Goal: Information Seeking & Learning: Learn about a topic

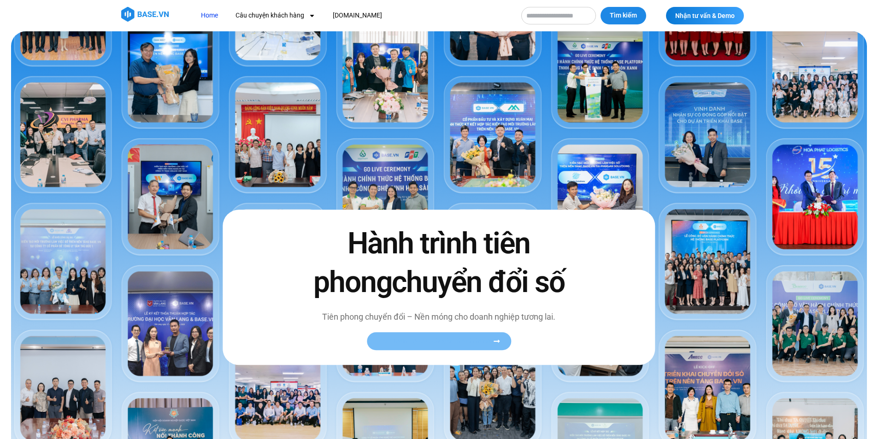
click at [444, 341] on span "Xem toàn bộ câu chuyện khách hàng" at bounding box center [434, 341] width 113 height 7
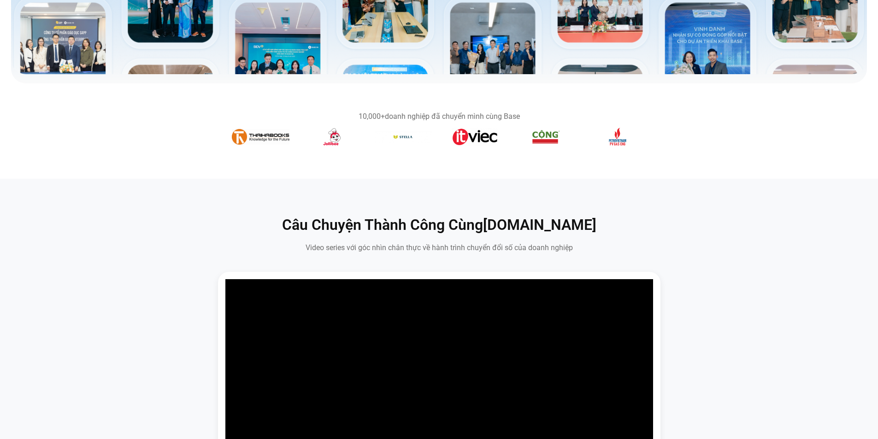
scroll to position [461, 0]
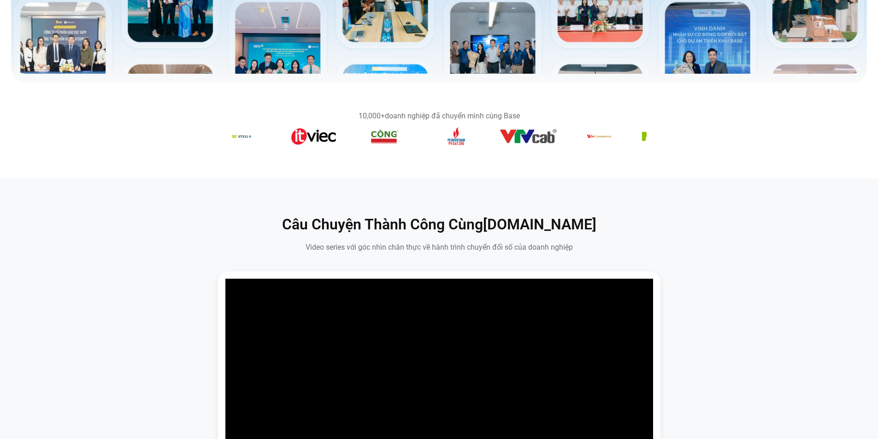
click at [440, 143] on figure "7 / 14" at bounding box center [456, 138] width 58 height 22
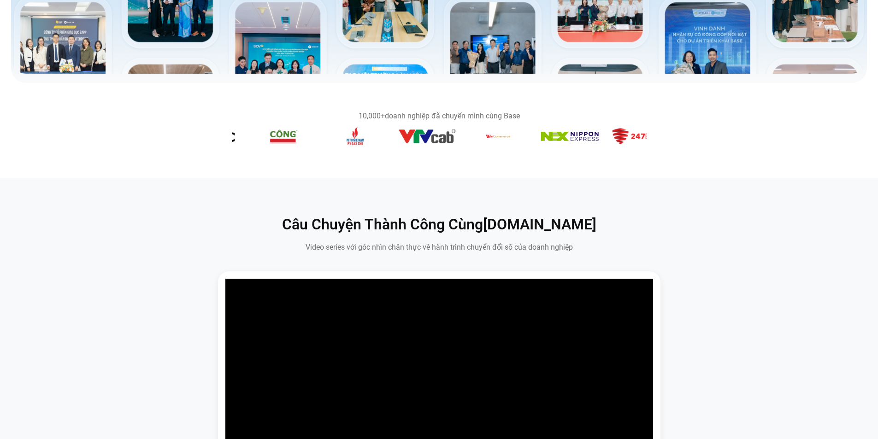
click at [403, 141] on img "8 / 14" at bounding box center [427, 136] width 58 height 15
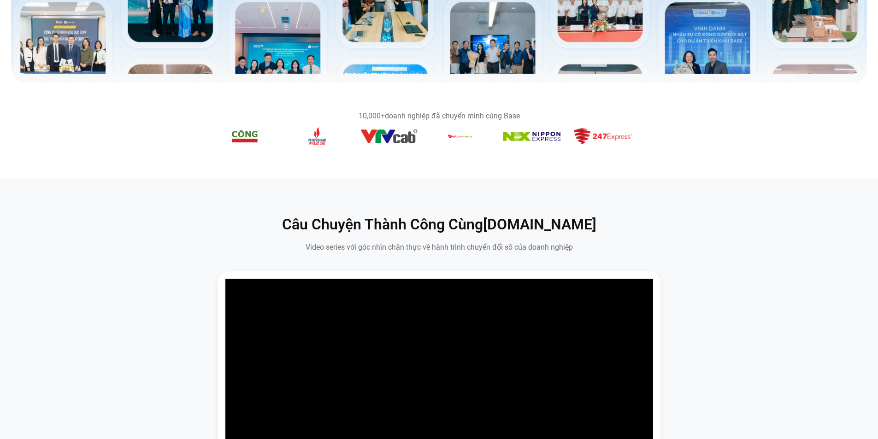
click at [503, 144] on figure "10 / 14" at bounding box center [532, 138] width 58 height 13
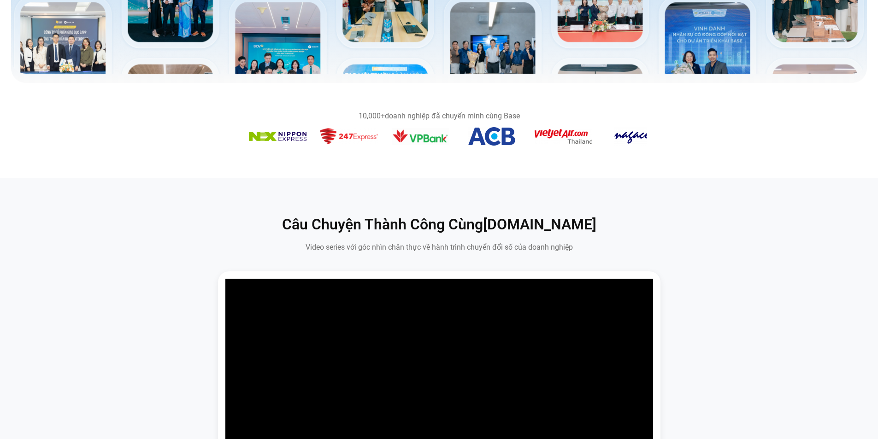
click at [396, 143] on img "12 / 14" at bounding box center [421, 136] width 58 height 16
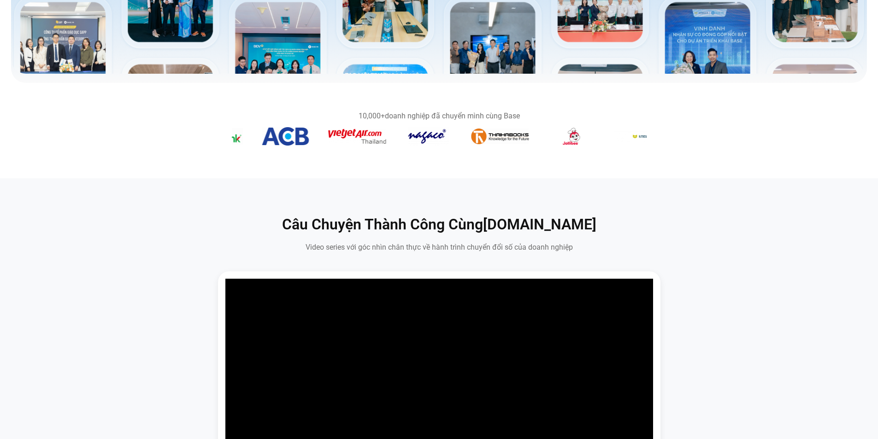
click at [367, 146] on figure "14 / 14" at bounding box center [357, 138] width 58 height 18
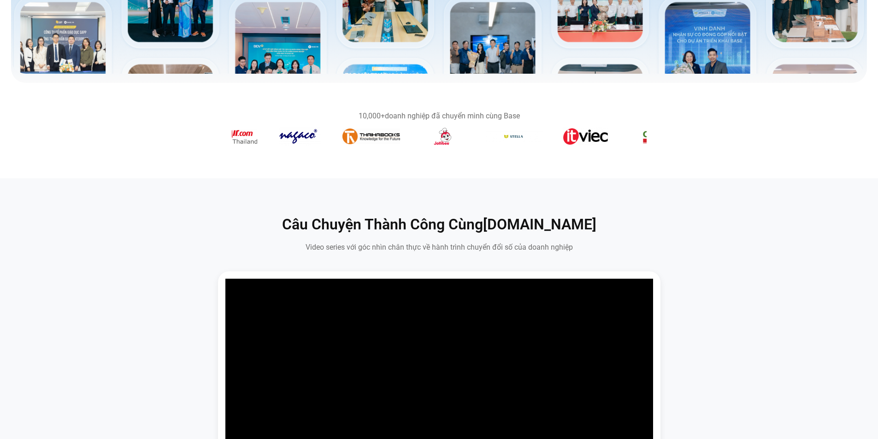
click at [394, 144] on figure "2 / 14" at bounding box center [371, 138] width 58 height 18
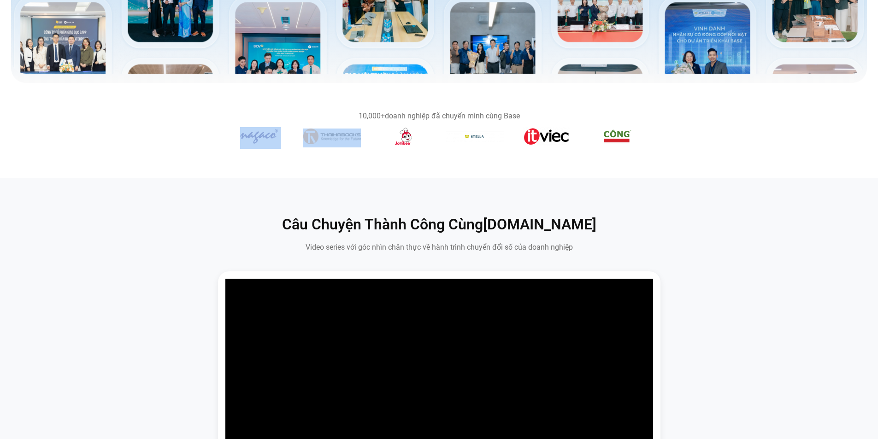
drag, startPoint x: 503, startPoint y: 131, endPoint x: 334, endPoint y: 139, distance: 168.3
click at [334, 139] on div "Băng chuyền hình ảnh" at bounding box center [439, 138] width 415 height 22
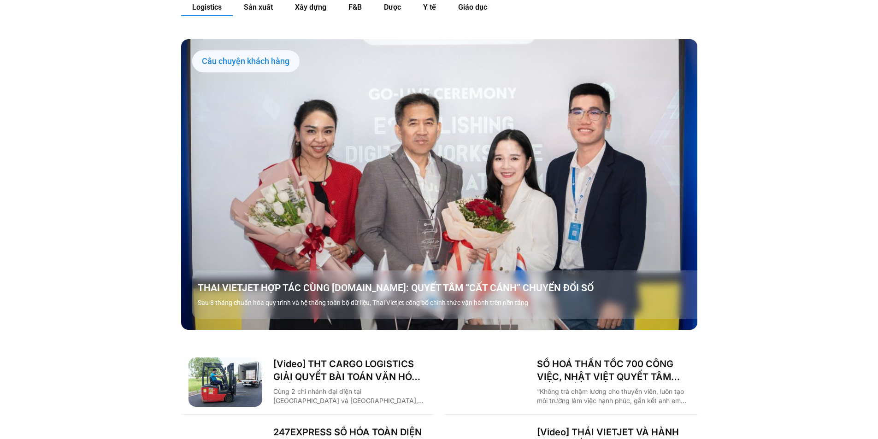
scroll to position [1059, 0]
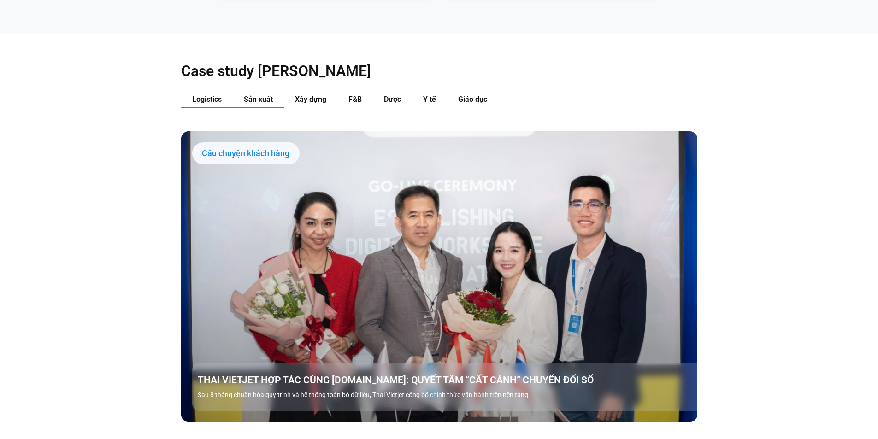
click at [260, 95] on span "Sản xuất" at bounding box center [258, 99] width 29 height 9
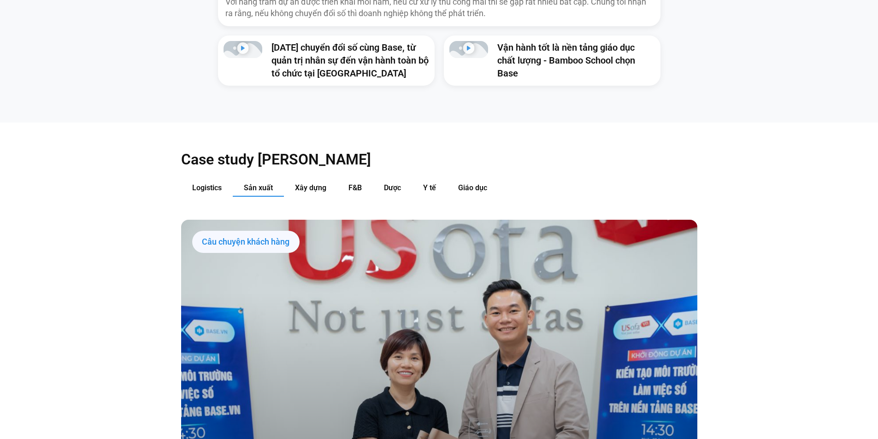
scroll to position [967, 0]
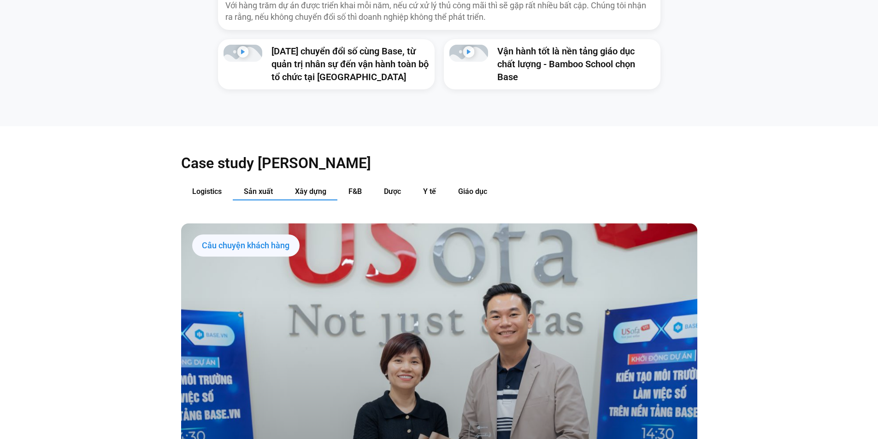
click at [304, 187] on span "Xây dựng" at bounding box center [310, 191] width 31 height 9
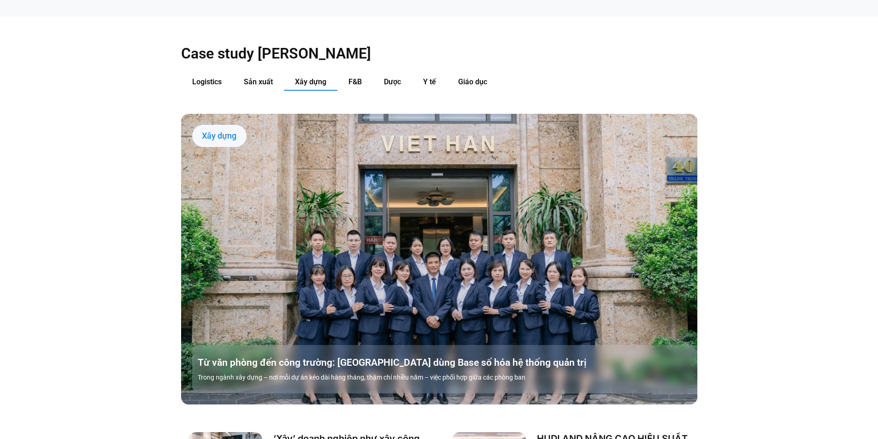
scroll to position [1059, 0]
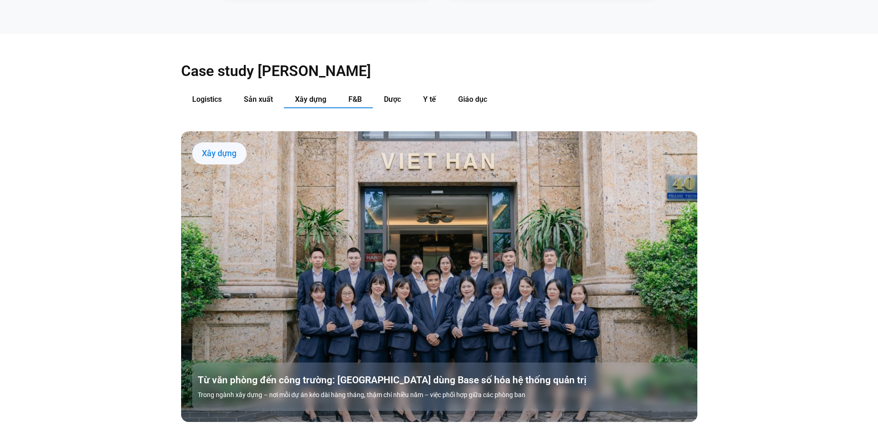
click at [357, 95] on span "F&B" at bounding box center [354, 99] width 13 height 9
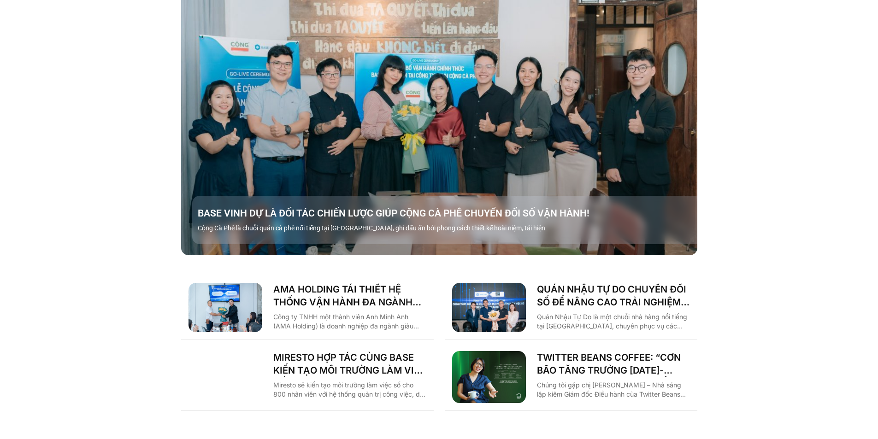
scroll to position [1106, 0]
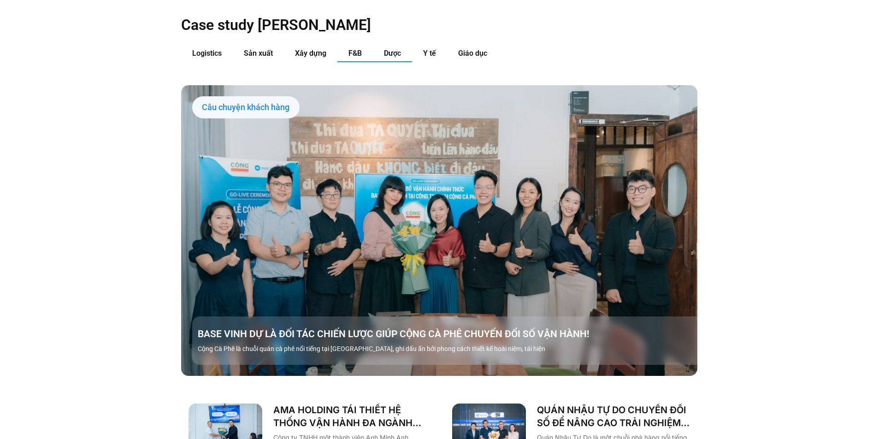
click at [389, 49] on span "Dược" at bounding box center [392, 53] width 17 height 9
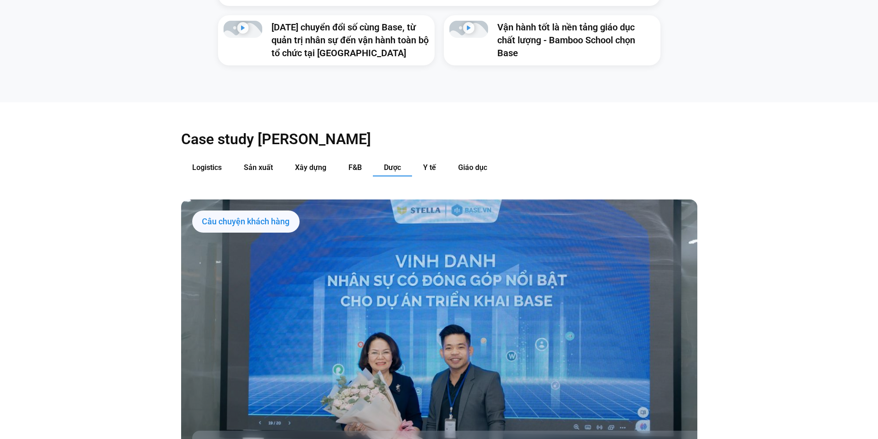
scroll to position [967, 0]
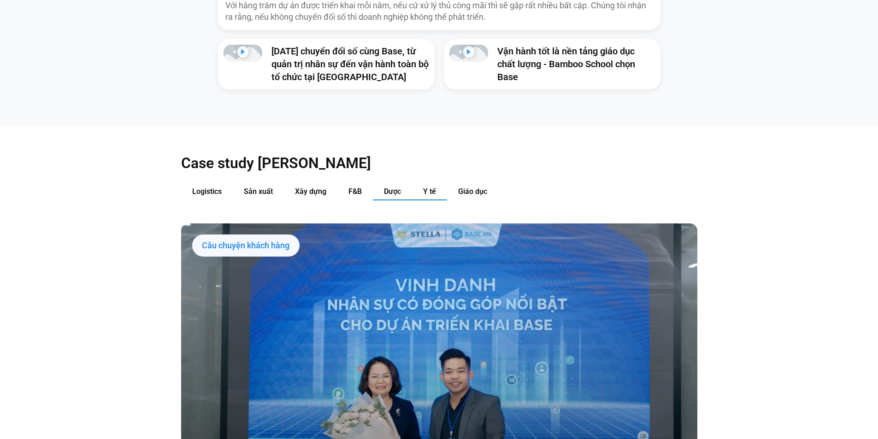
click at [417, 183] on button "Y tế" at bounding box center [429, 191] width 35 height 17
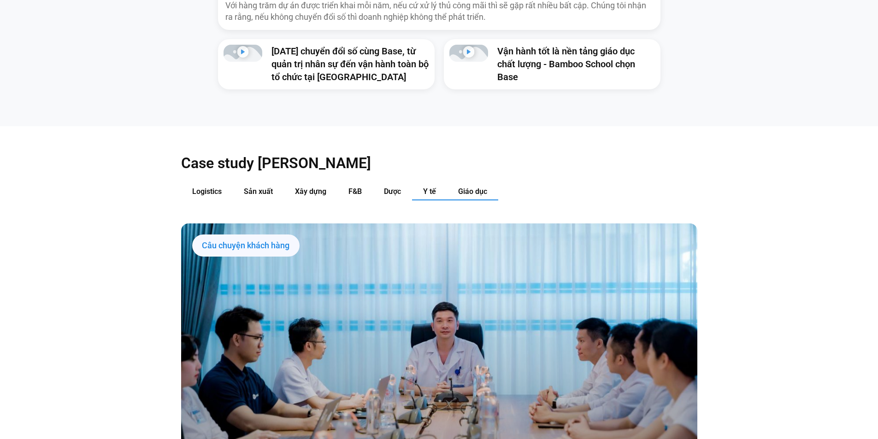
click at [464, 187] on span "Giáo dục" at bounding box center [472, 191] width 29 height 9
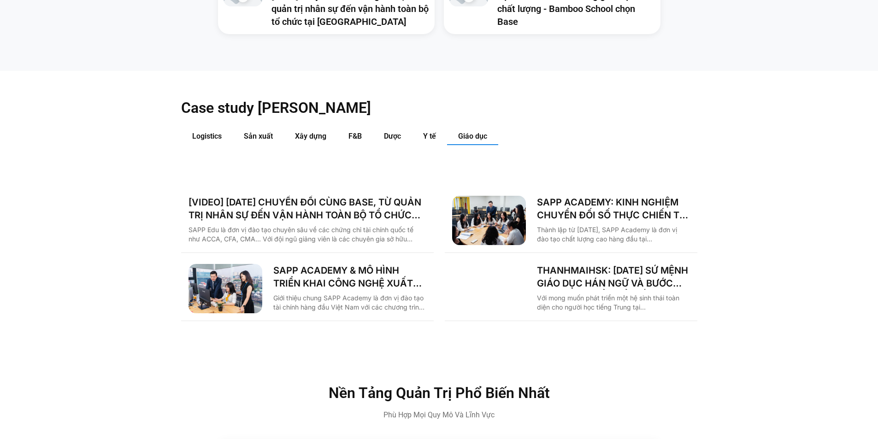
scroll to position [875, 0]
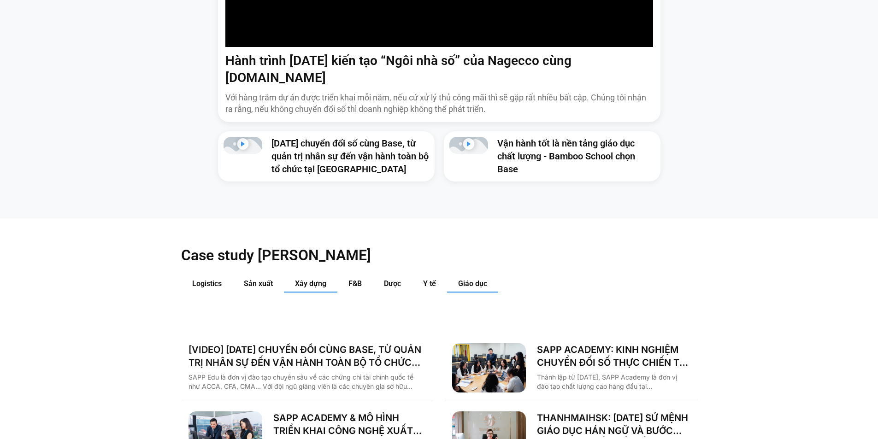
click at [322, 279] on span "Xây dựng" at bounding box center [310, 283] width 31 height 9
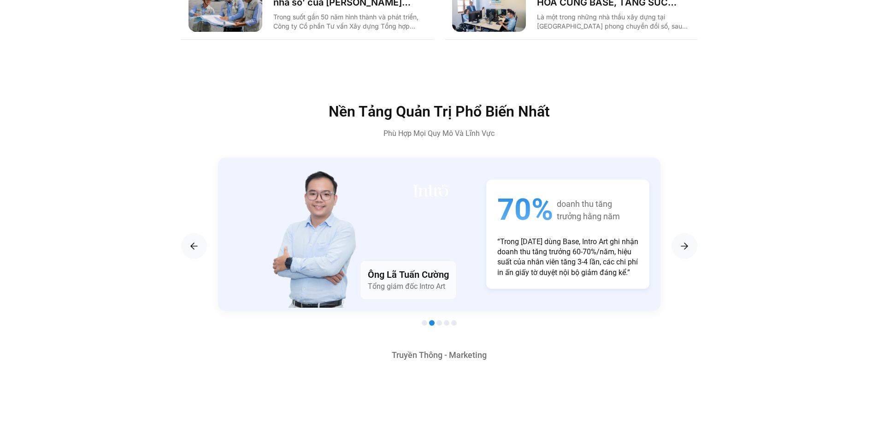
scroll to position [1612, 0]
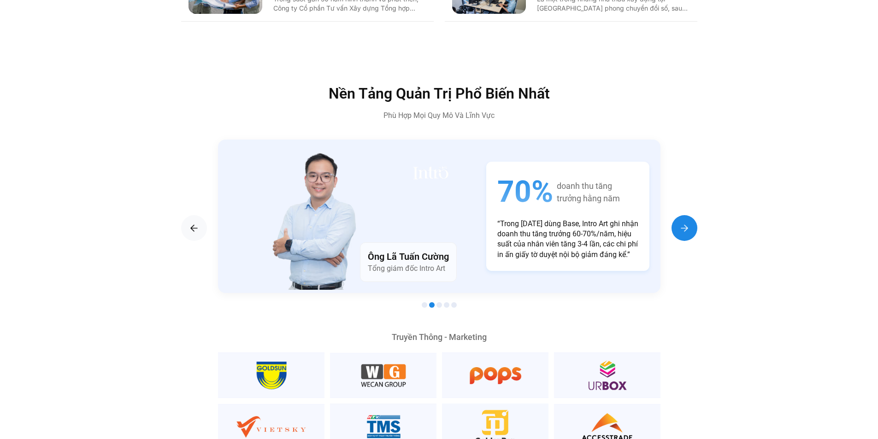
click at [681, 219] on div "Next slide" at bounding box center [684, 228] width 26 height 26
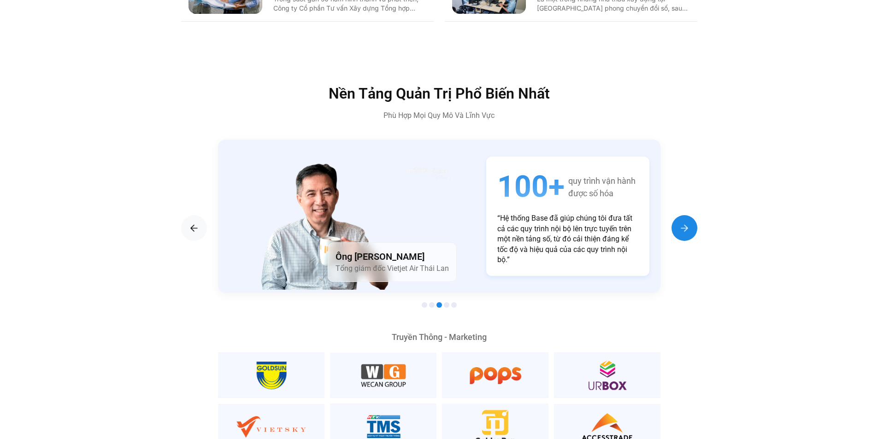
click at [681, 219] on div "Next slide" at bounding box center [684, 228] width 26 height 26
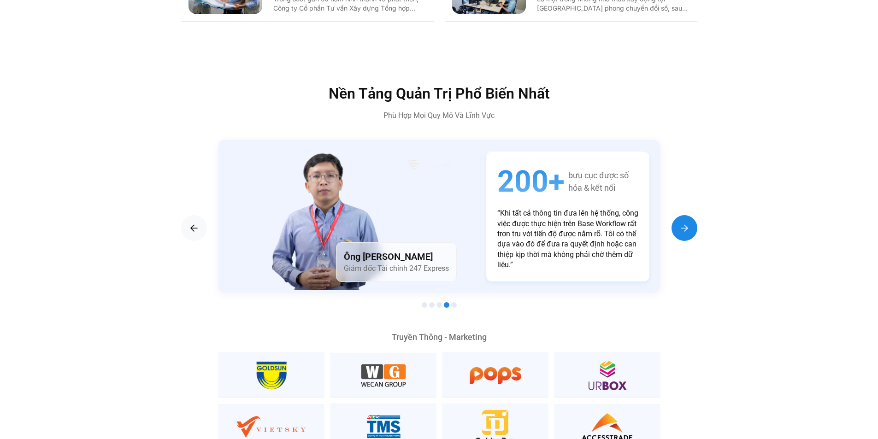
click at [681, 219] on div "Next slide" at bounding box center [684, 228] width 26 height 26
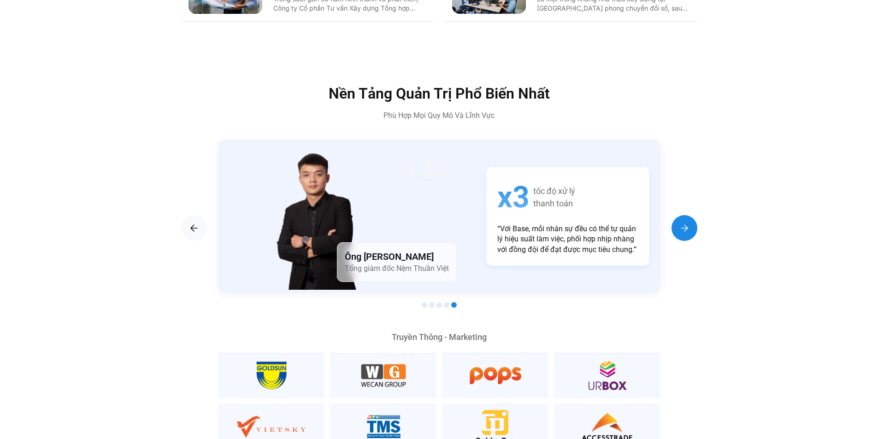
click at [681, 219] on div "Next slide" at bounding box center [684, 228] width 26 height 26
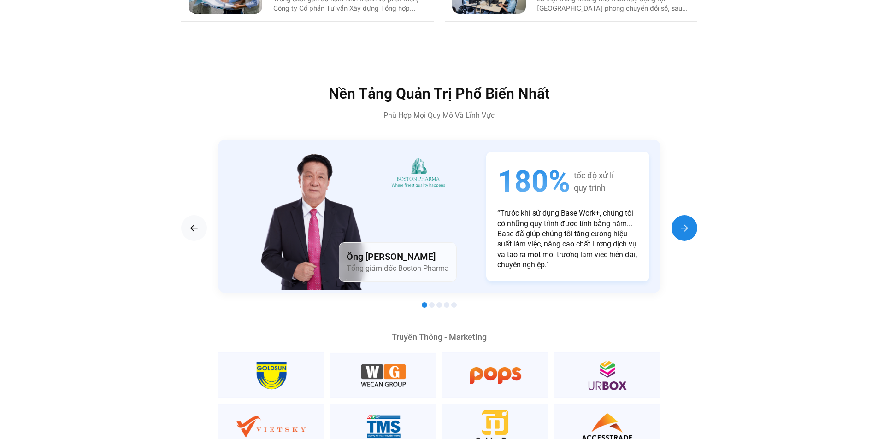
click at [681, 219] on div "Next slide" at bounding box center [684, 228] width 26 height 26
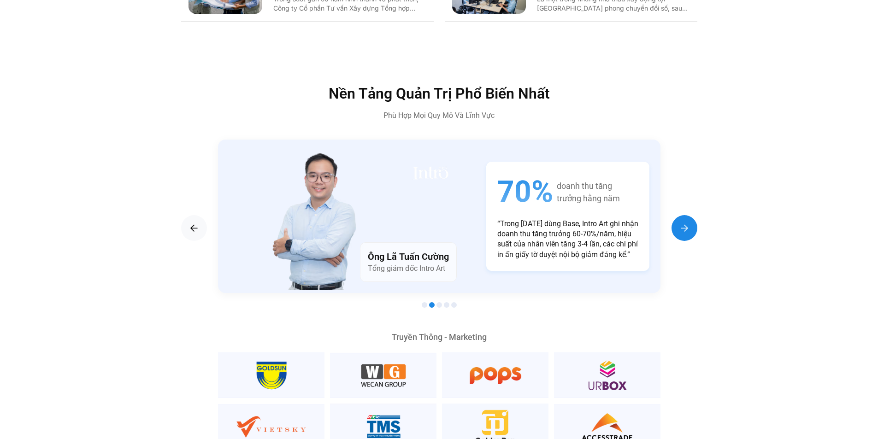
click at [681, 219] on div "Next slide" at bounding box center [684, 228] width 26 height 26
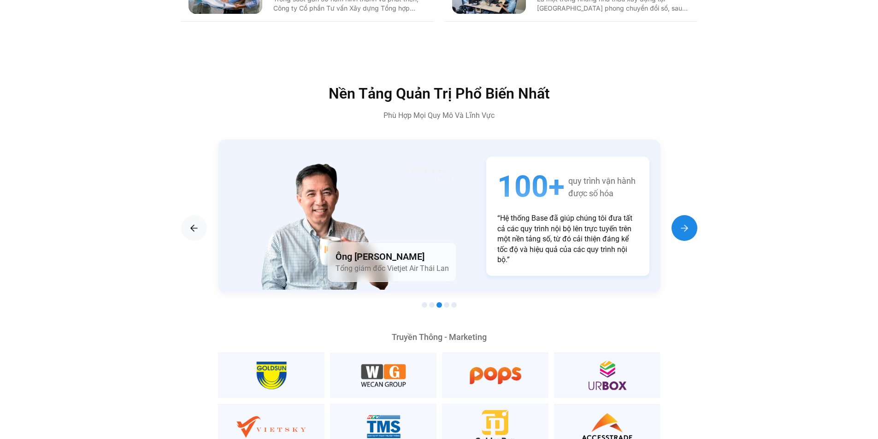
click at [681, 219] on div "Next slide" at bounding box center [684, 228] width 26 height 26
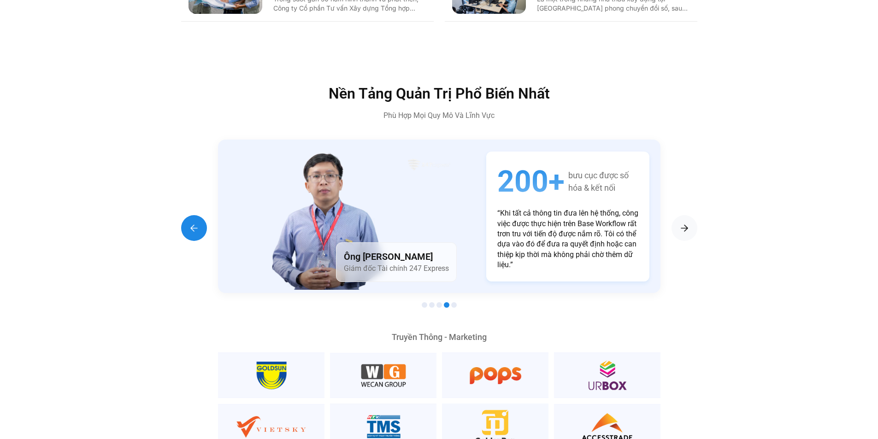
click at [198, 220] on div "Previous slide" at bounding box center [194, 228] width 26 height 26
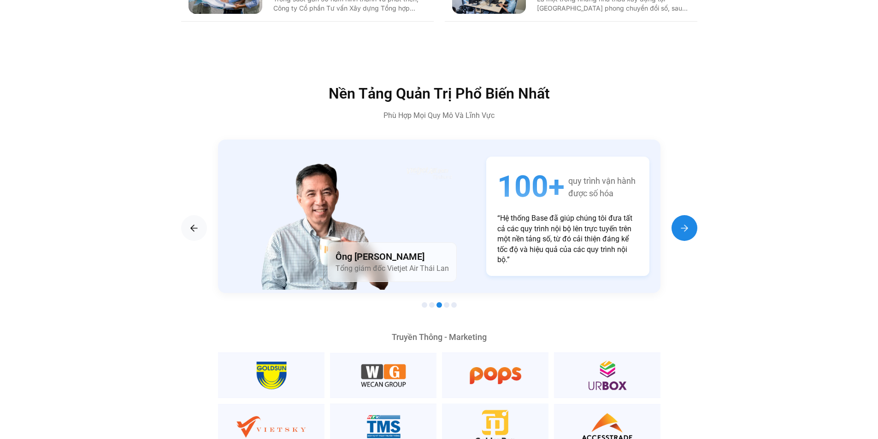
click at [679, 222] on img "Next slide" at bounding box center [684, 227] width 11 height 11
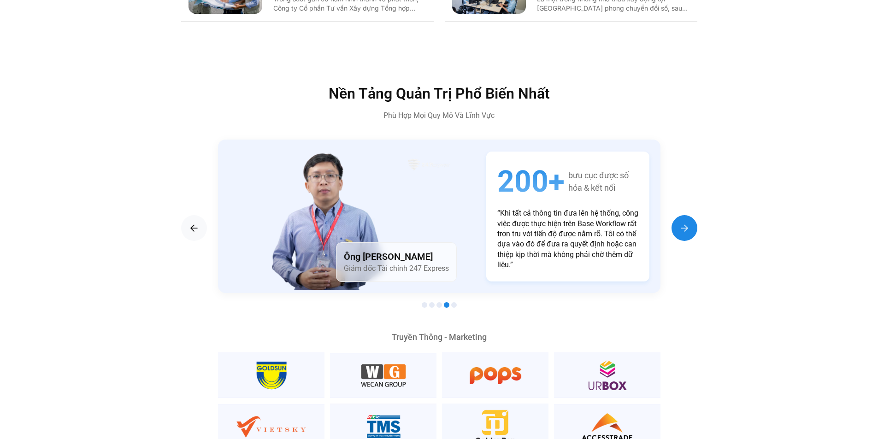
click at [679, 222] on img "Next slide" at bounding box center [684, 227] width 11 height 11
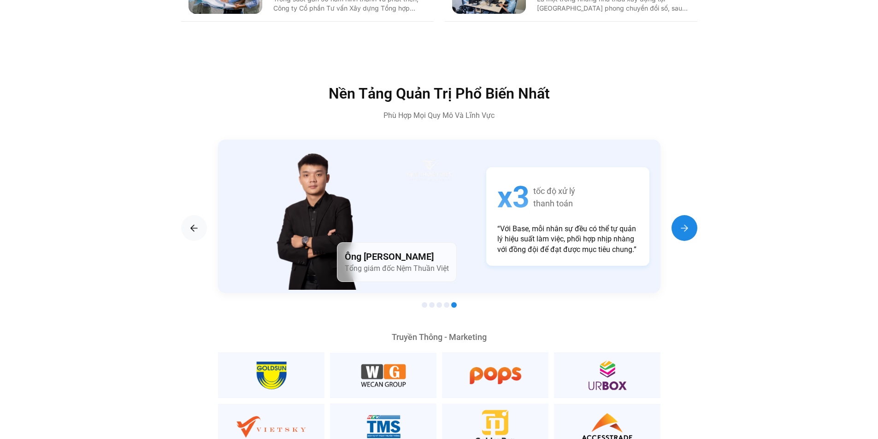
click at [679, 222] on img "Next slide" at bounding box center [684, 227] width 11 height 11
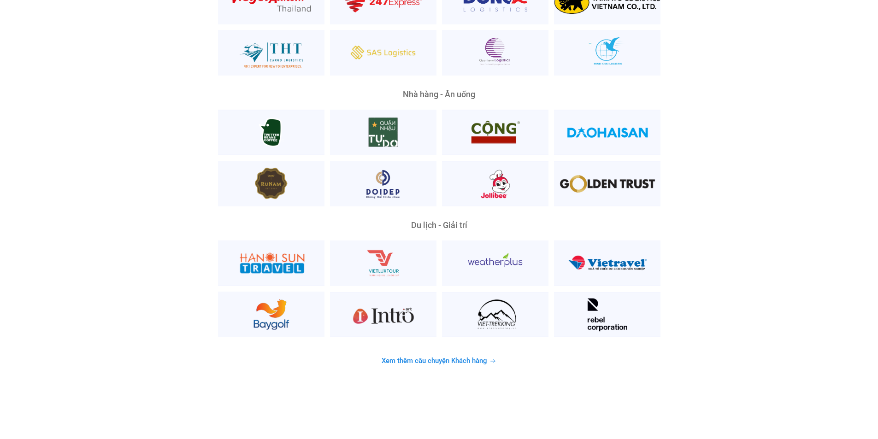
scroll to position [2395, 0]
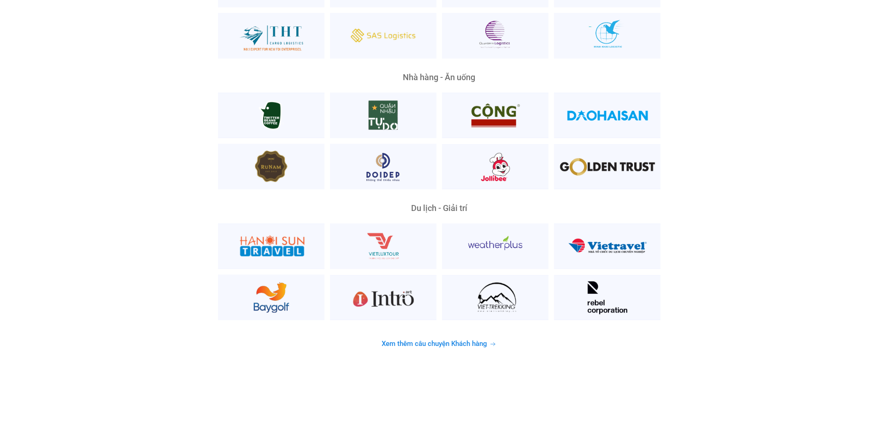
click at [471, 340] on span "Xem thêm câu chuyện Khách hàng" at bounding box center [433, 343] width 105 height 7
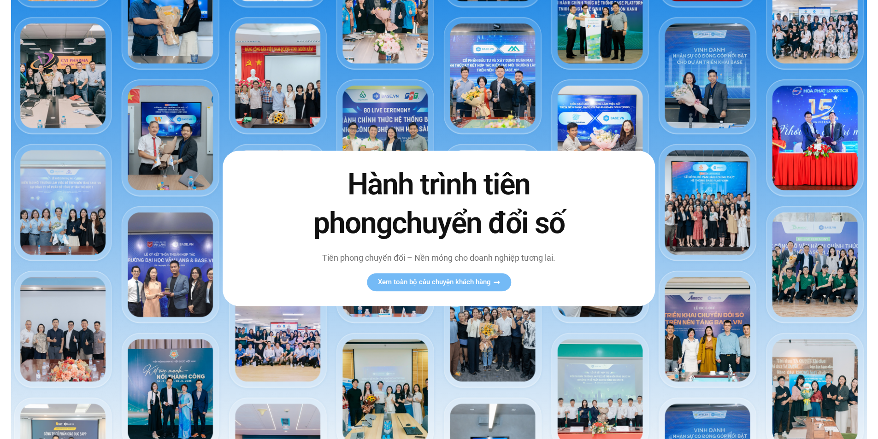
scroll to position [0, 0]
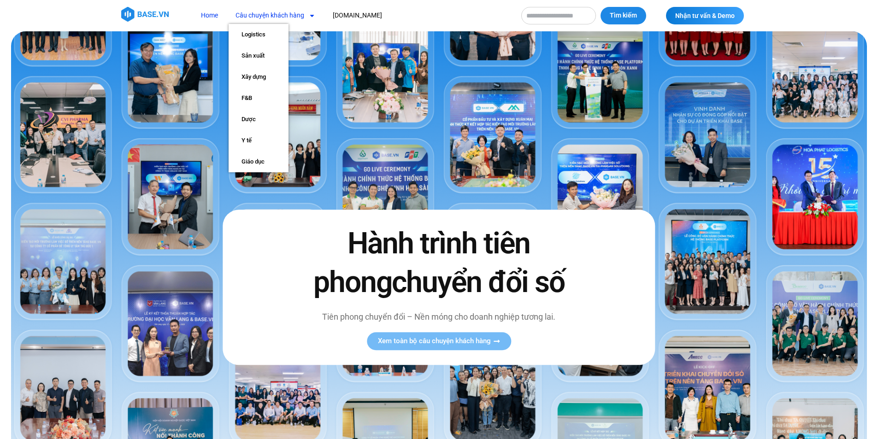
click at [144, 12] on img at bounding box center [144, 14] width 47 height 15
